Goal: Task Accomplishment & Management: Complete application form

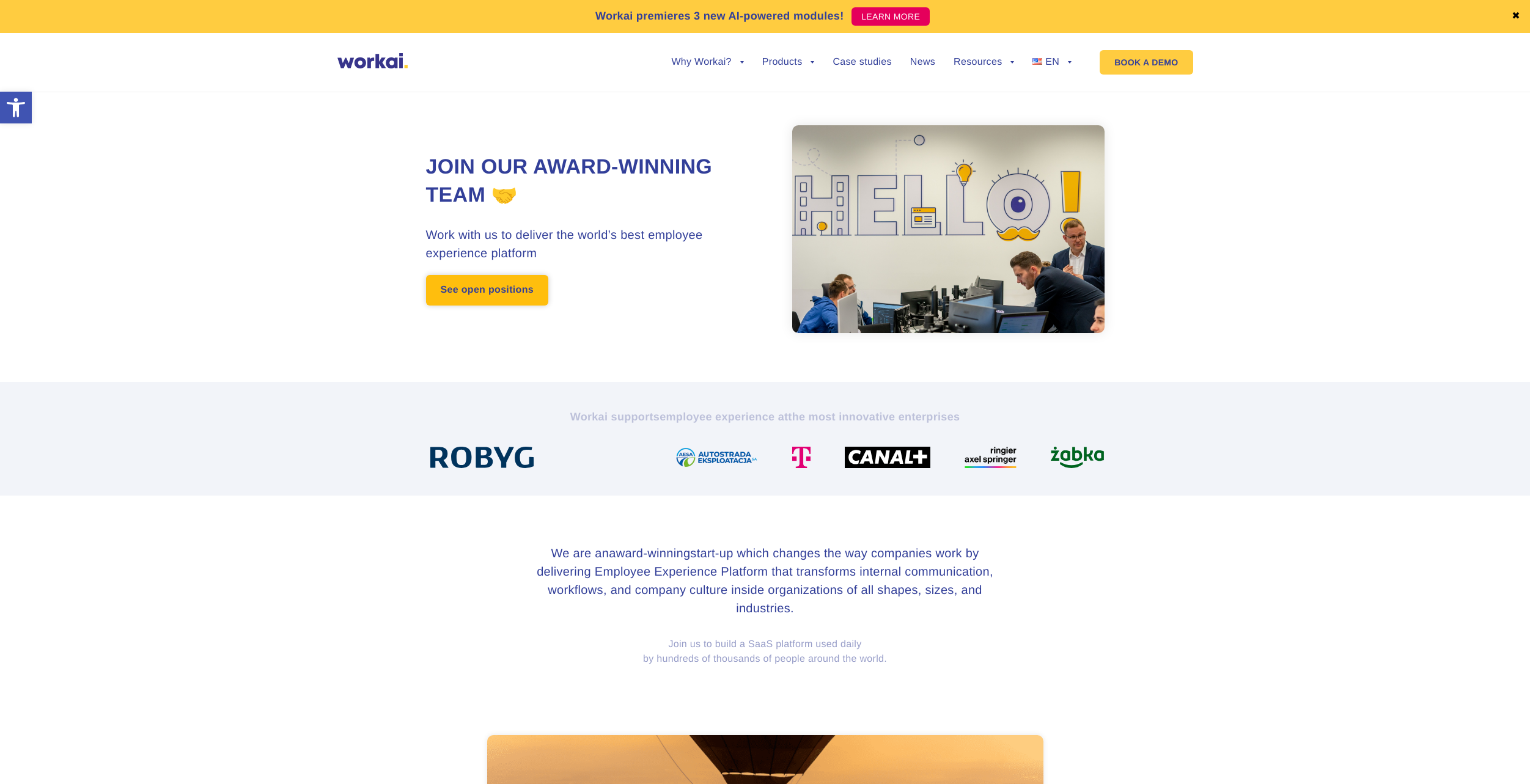
click at [486, 291] on link "See open positions" at bounding box center [487, 291] width 122 height 31
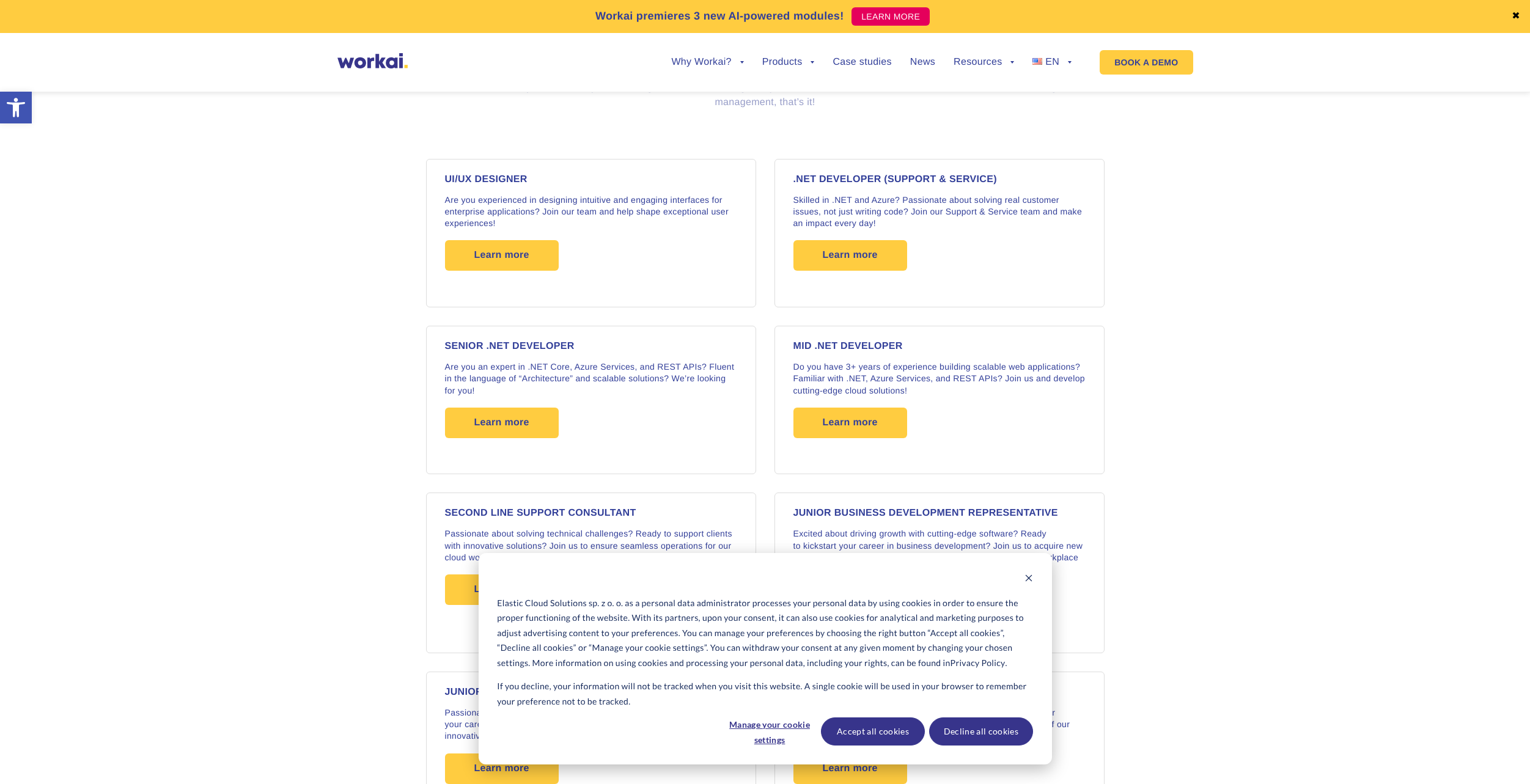
scroll to position [977, 0]
click at [876, 731] on button "Accept all cookies" at bounding box center [873, 731] width 104 height 28
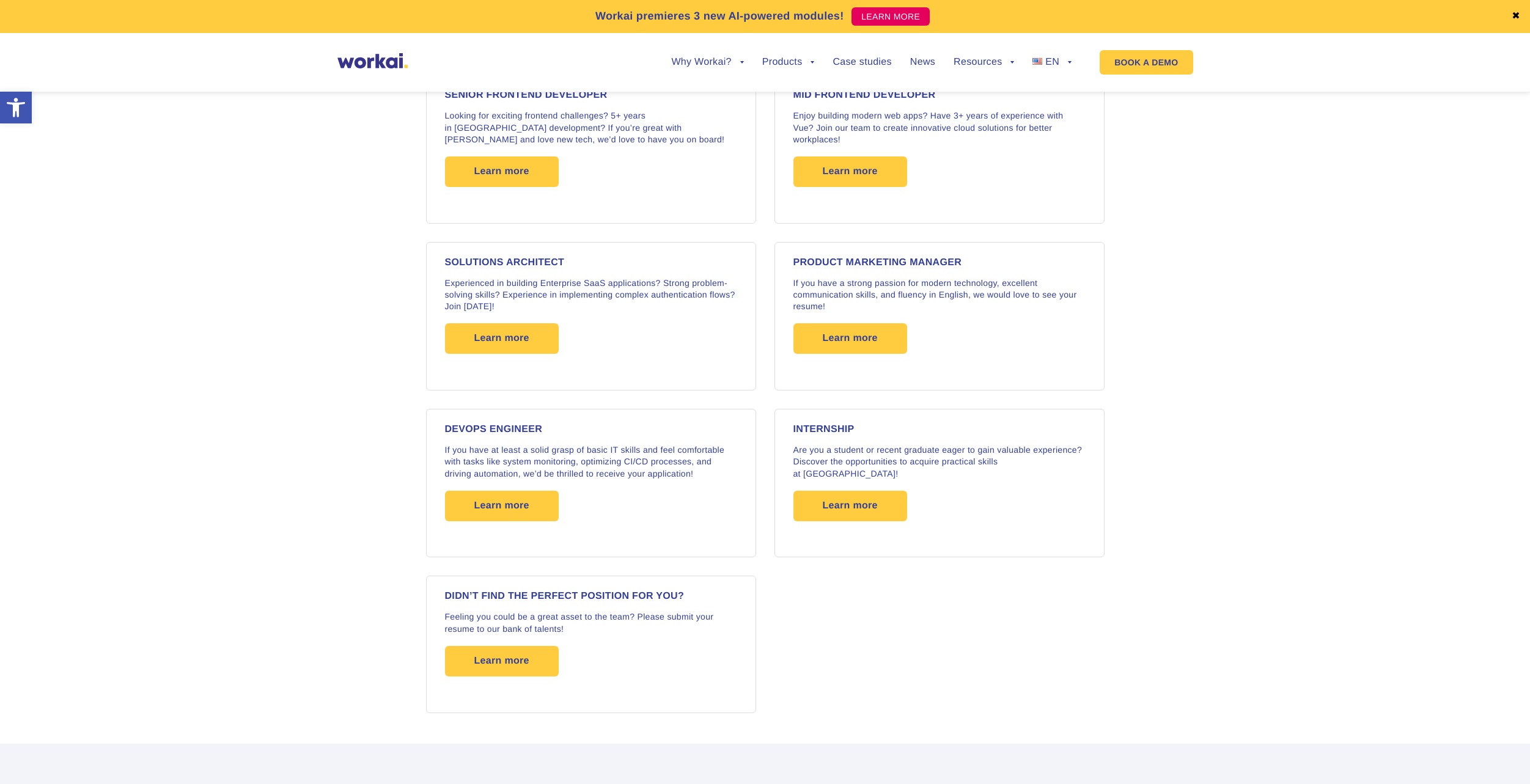
scroll to position [1772, 0]
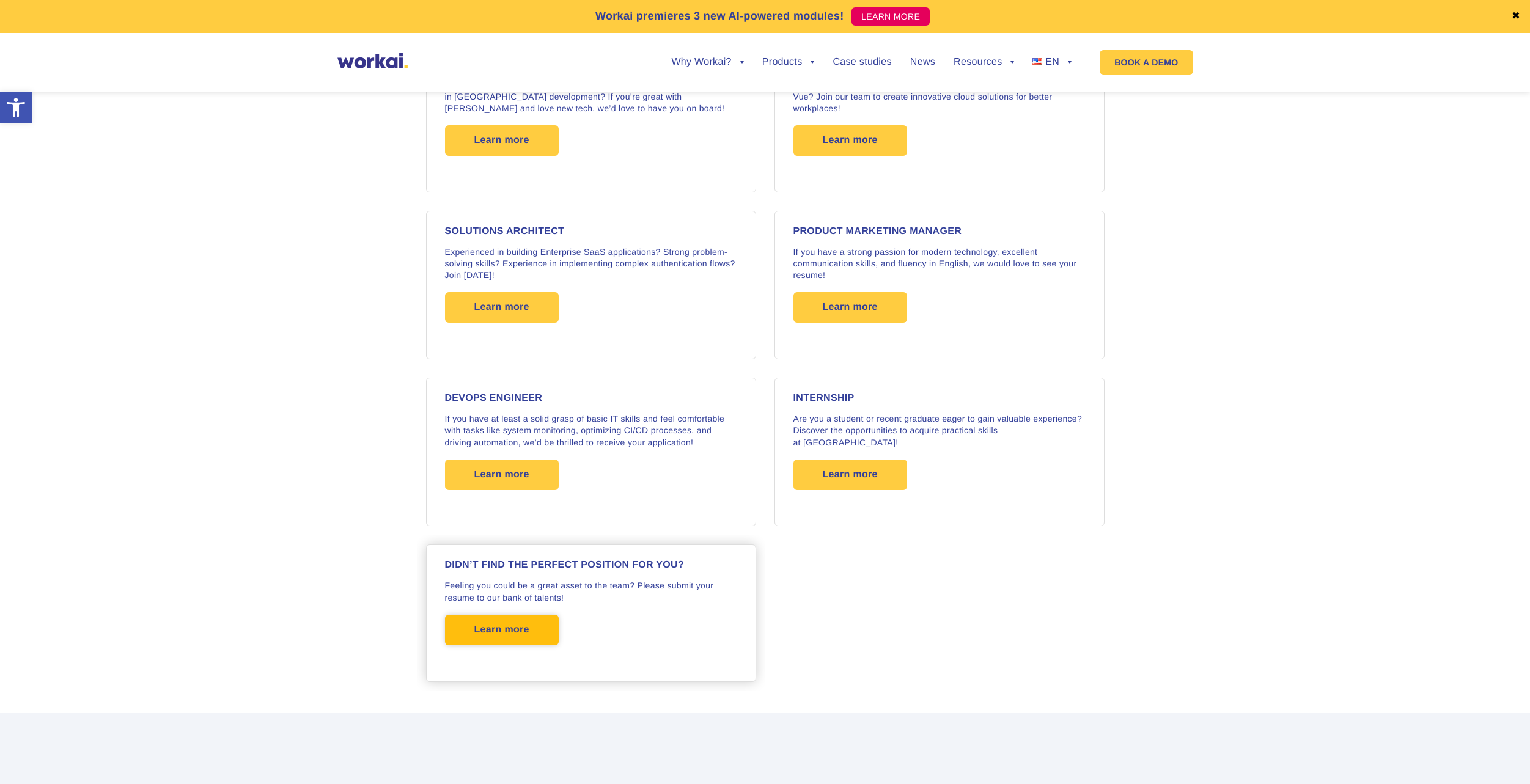
click at [519, 628] on span "Learn more" at bounding box center [502, 630] width 55 height 31
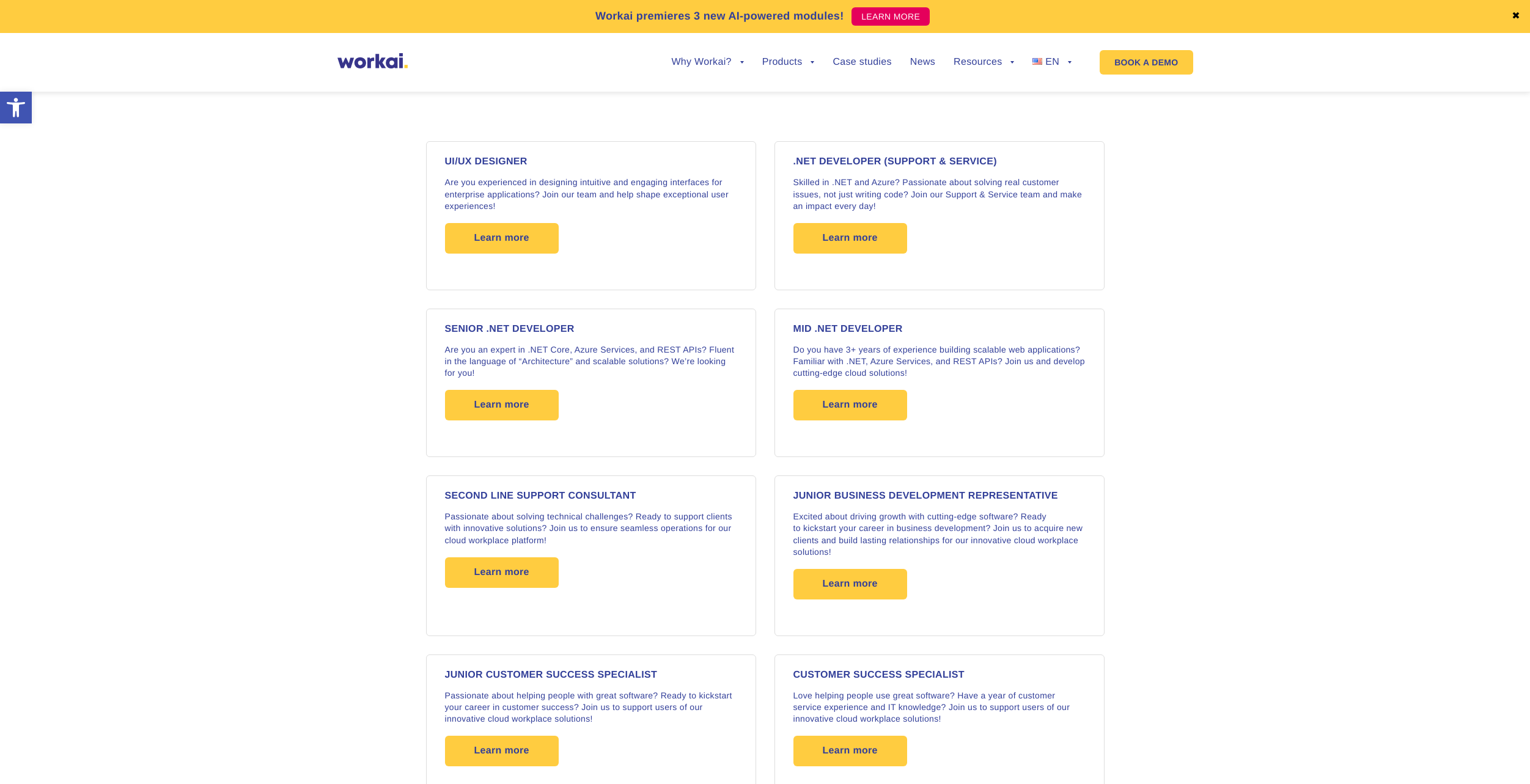
scroll to position [937, 0]
click at [879, 407] on span "Learn more" at bounding box center [850, 406] width 114 height 31
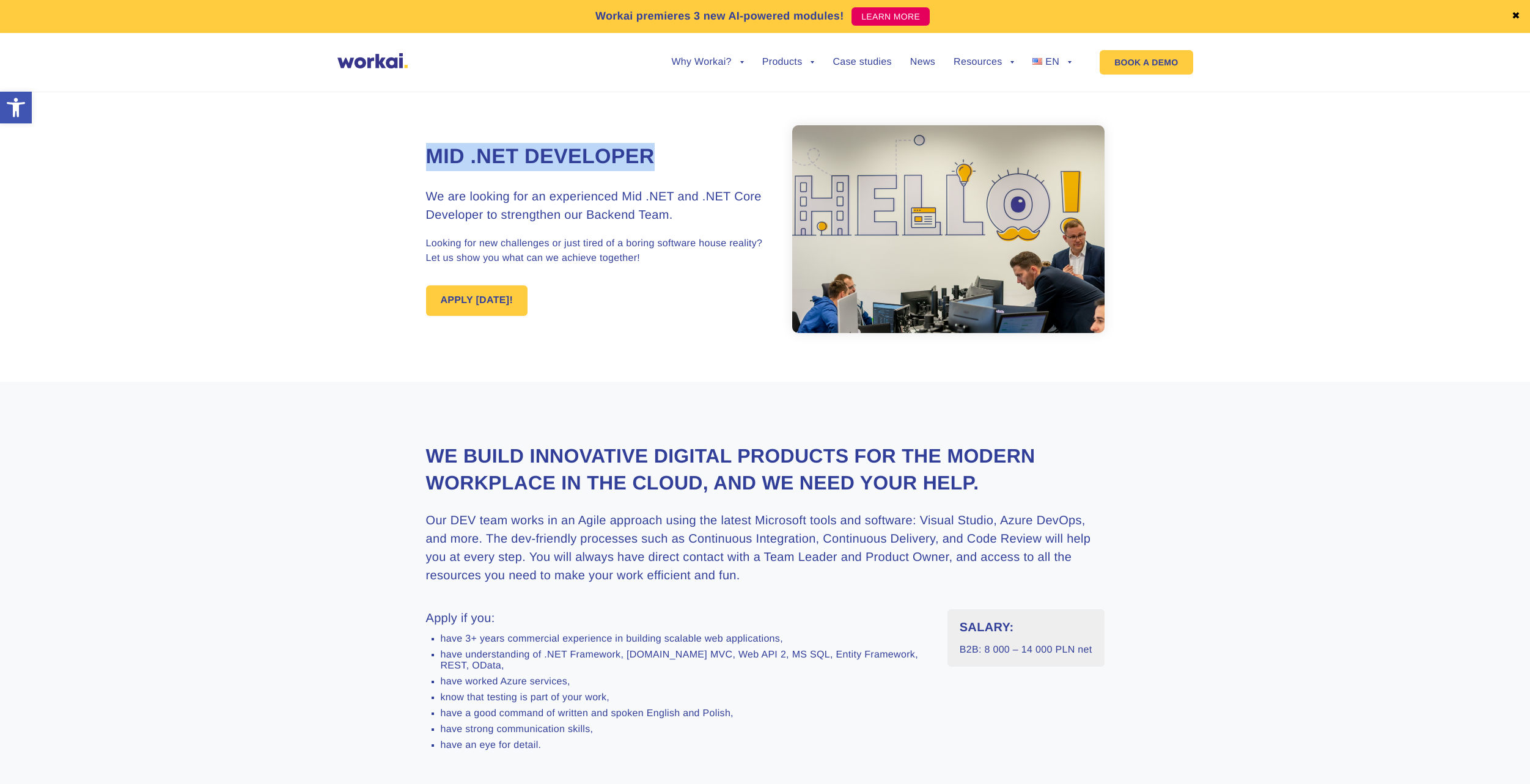
drag, startPoint x: 428, startPoint y: 158, endPoint x: 704, endPoint y: 158, distance: 276.0
click at [704, 158] on h1 "Mid .NET Developer" at bounding box center [596, 157] width 339 height 28
copy h1 "Mid .NET Developer"
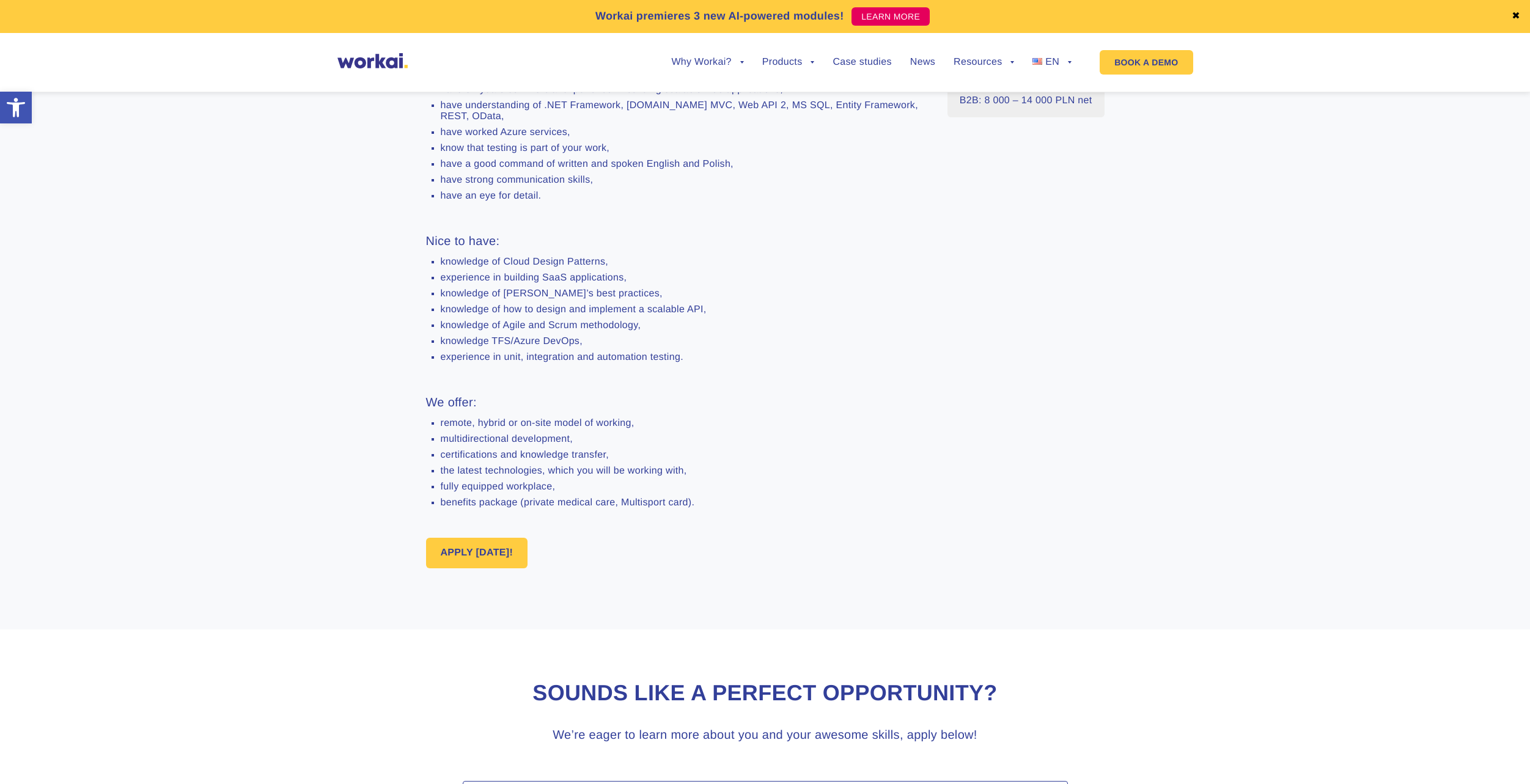
scroll to position [612, 0]
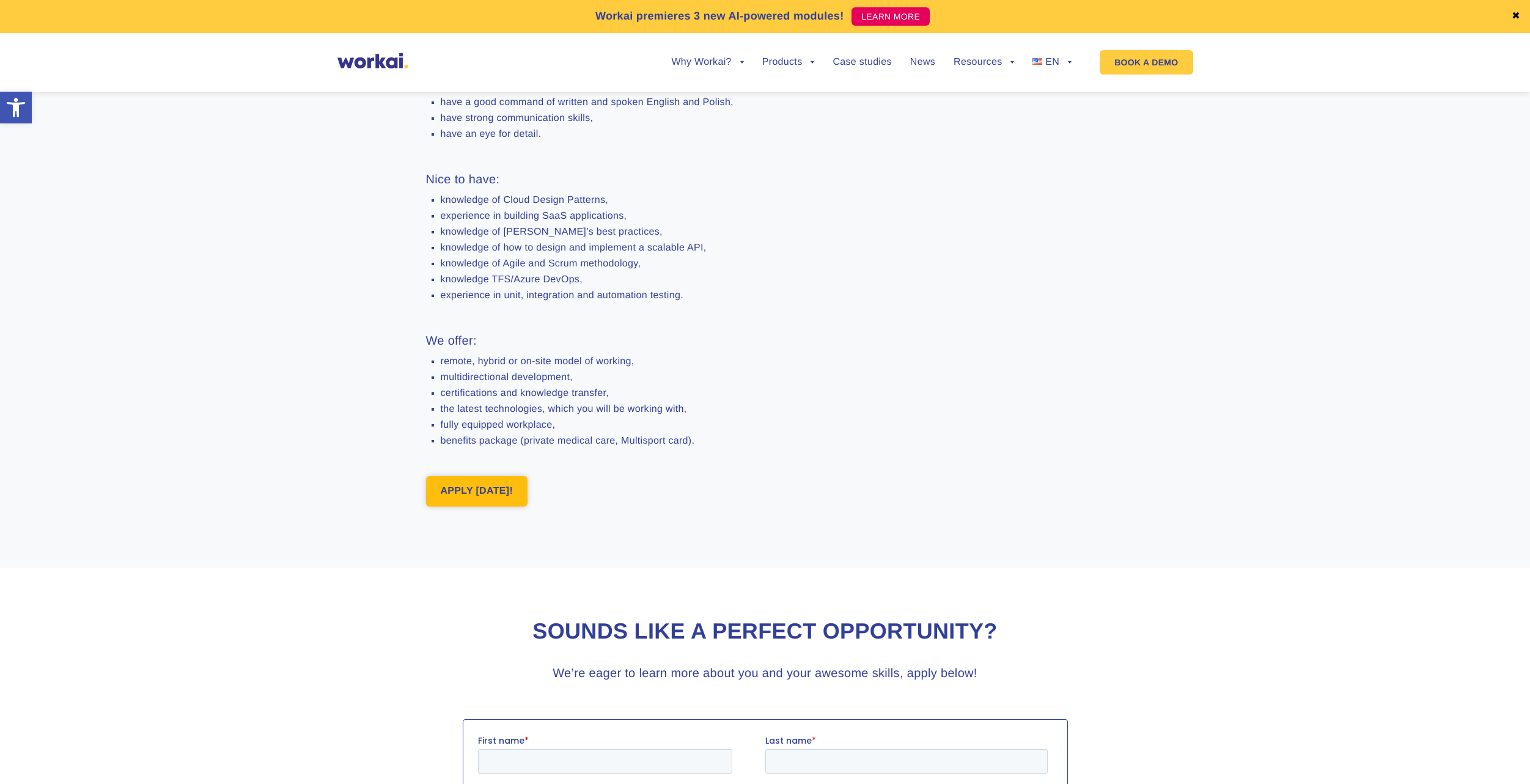
click at [466, 506] on link "APPLY TODAY!" at bounding box center [477, 491] width 102 height 31
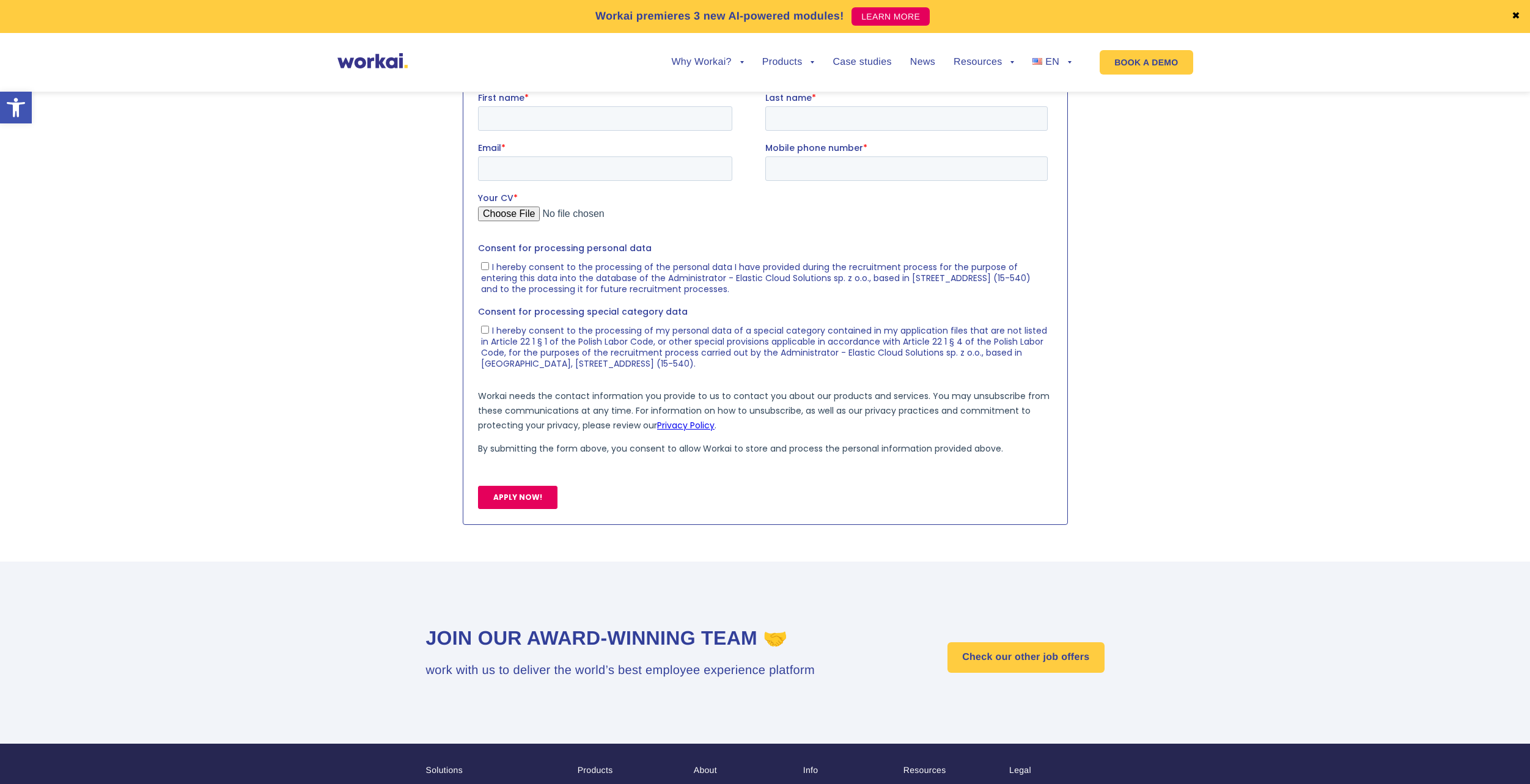
scroll to position [1255, 0]
click at [522, 125] on input "First name *" at bounding box center [604, 117] width 254 height 24
type input "Szymon"
type input "Leszczyński"
type input "leszczynski_szymon@wp.pl"
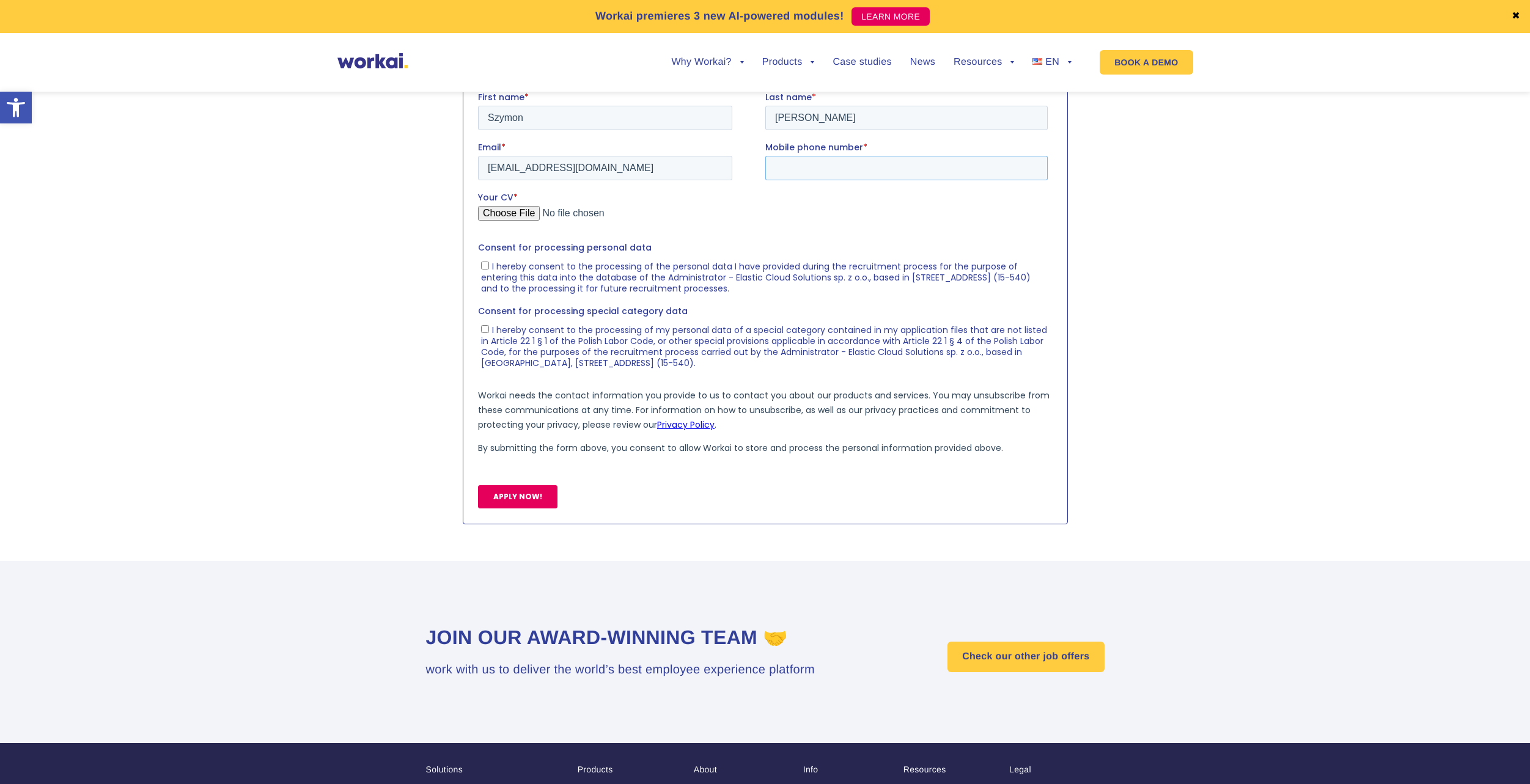
type input "+48728138139"
click at [530, 217] on input "Your CV *" at bounding box center [762, 217] width 570 height 24
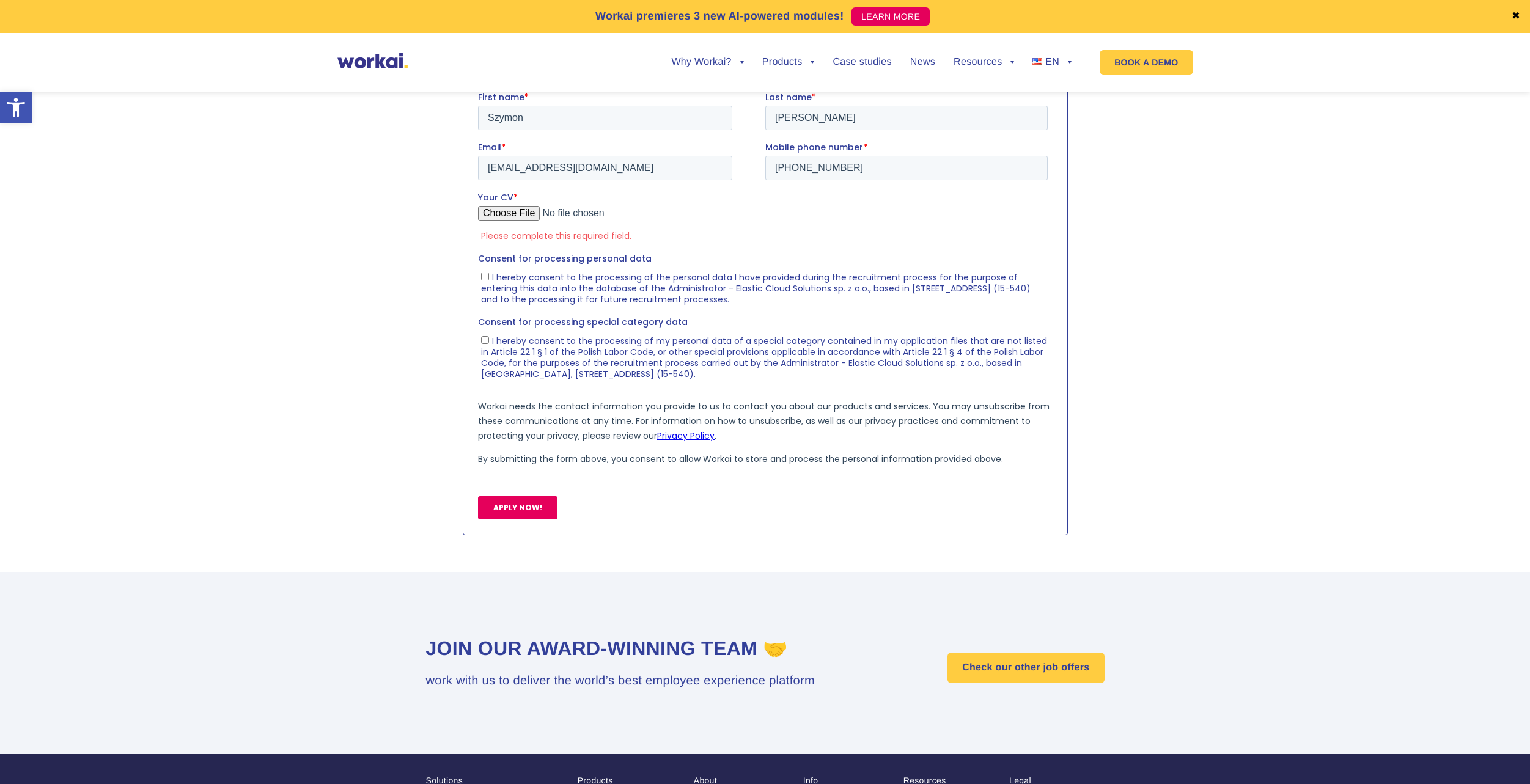
type input "C:\fakepath\CV_SLeszczynski.pdf"
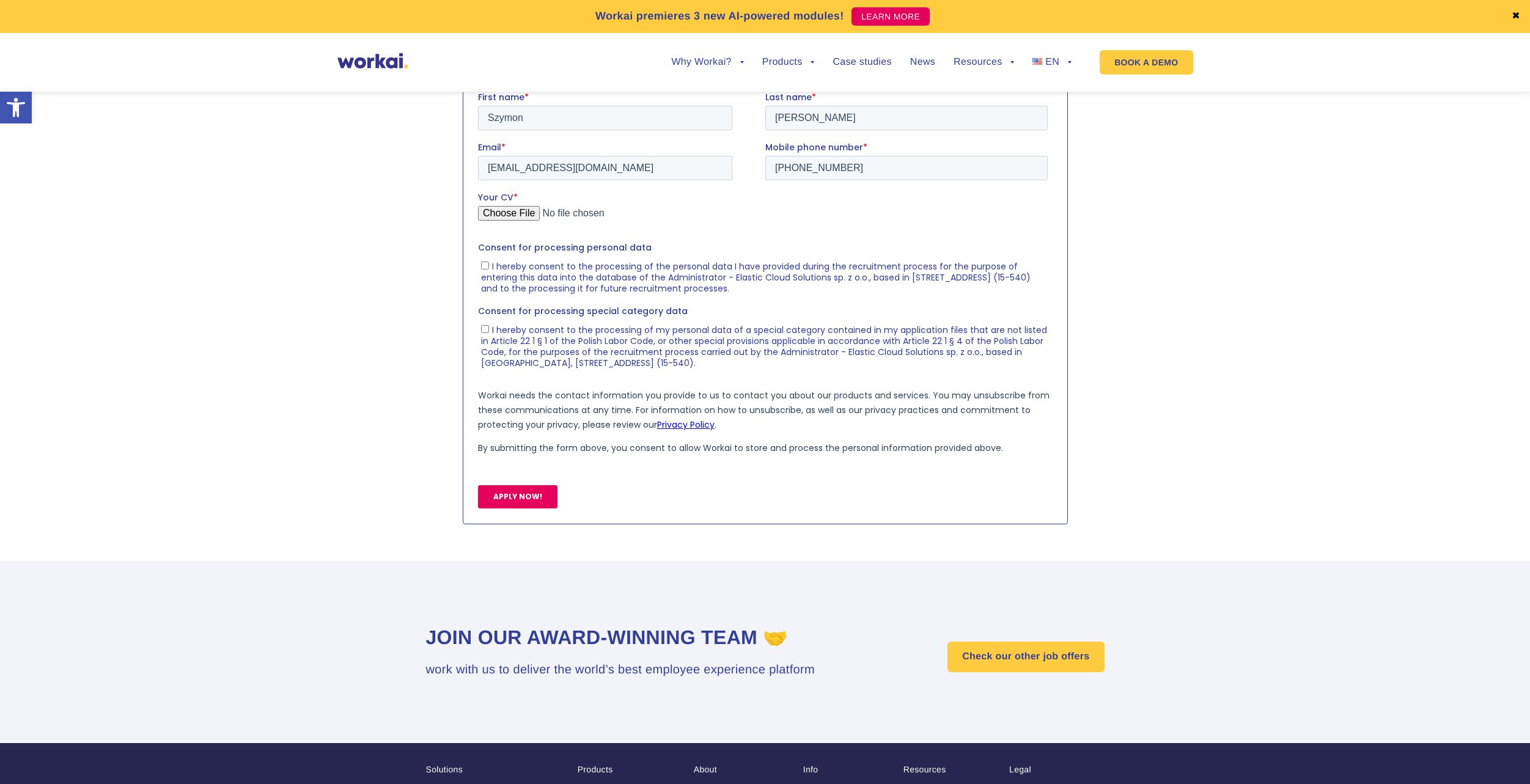
click at [482, 262] on input "I hereby consent to the processing of the personal data I have provided during …" at bounding box center [484, 265] width 8 height 8
checkbox input "true"
click at [484, 325] on input "I hereby consent to the processing of my personal data of a special category co…" at bounding box center [484, 329] width 8 height 8
checkbox input "true"
click at [542, 494] on input "APPLY NOW!" at bounding box center [517, 496] width 79 height 23
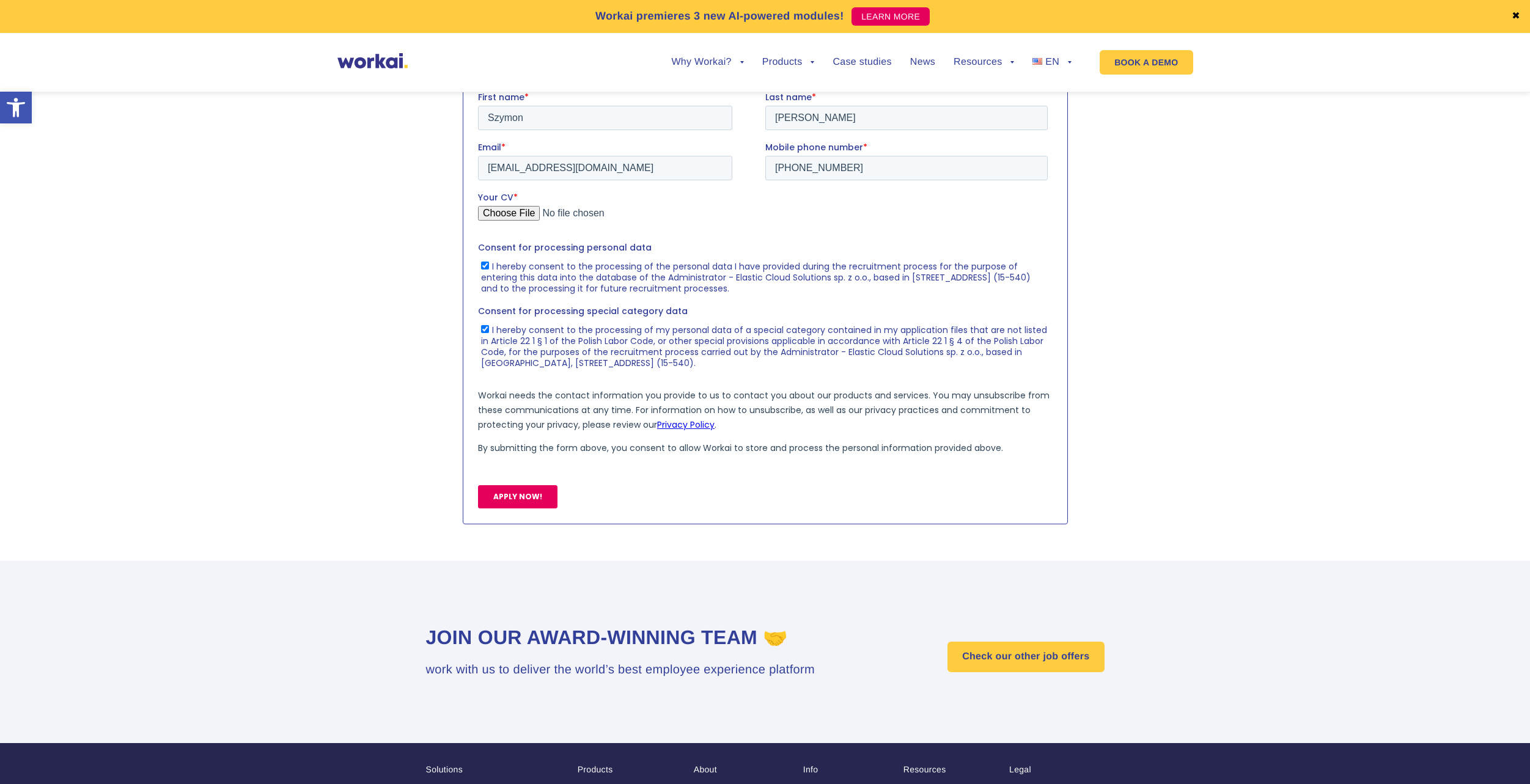
scroll to position [1130, 0]
